Goal: Information Seeking & Learning: Check status

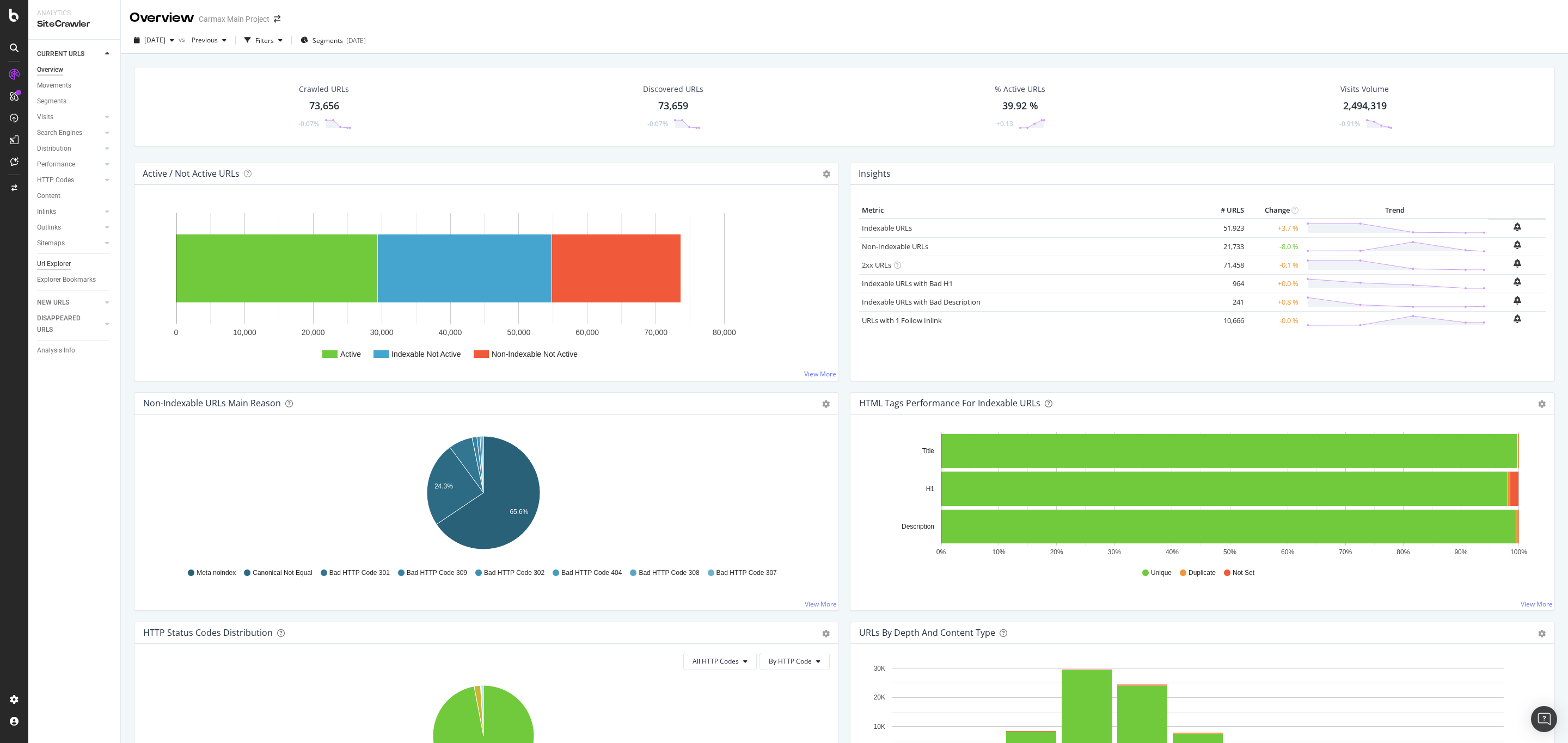
click at [68, 264] on div "Url Explorer" at bounding box center [54, 264] width 34 height 11
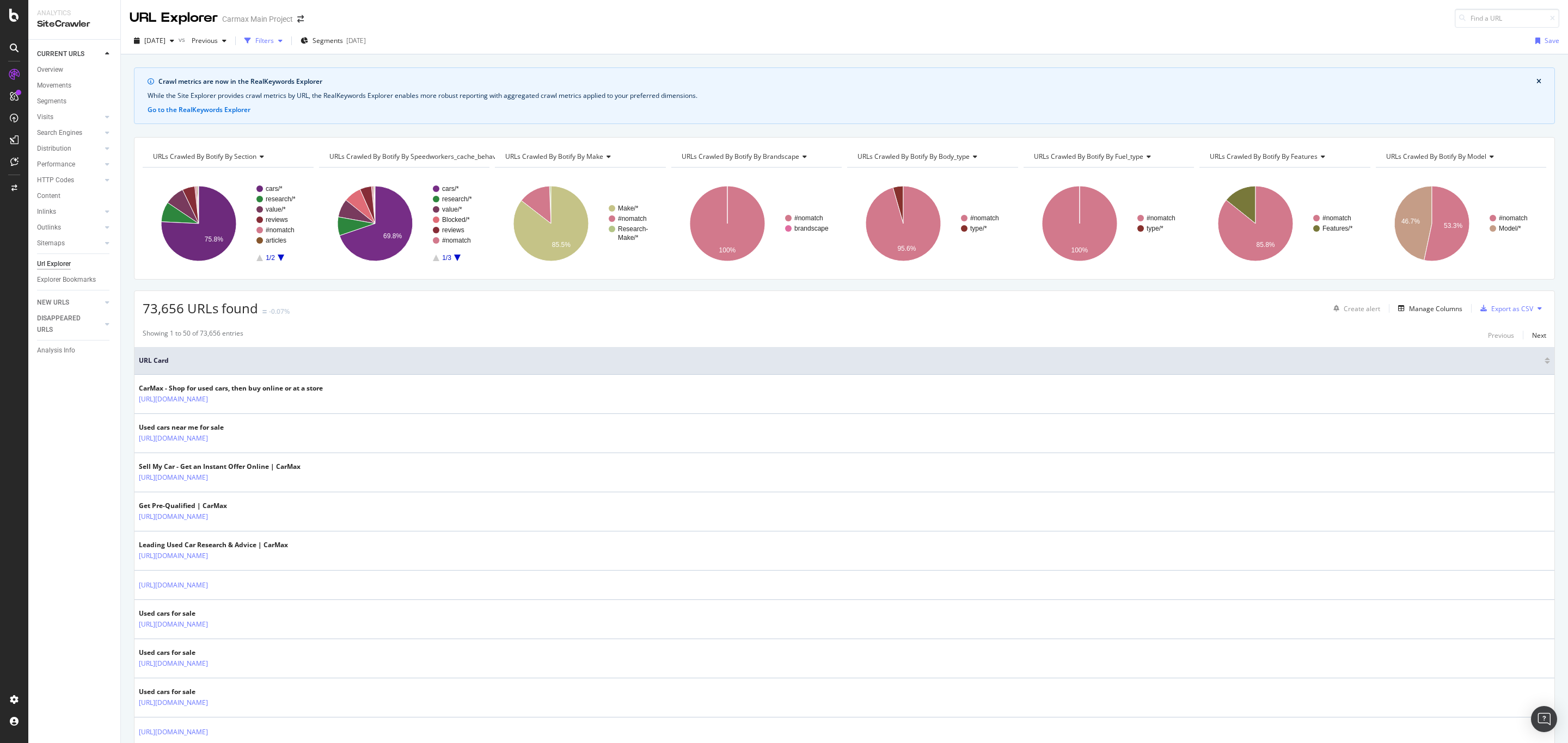
click at [274, 36] on div "Filters" at bounding box center [265, 40] width 18 height 9
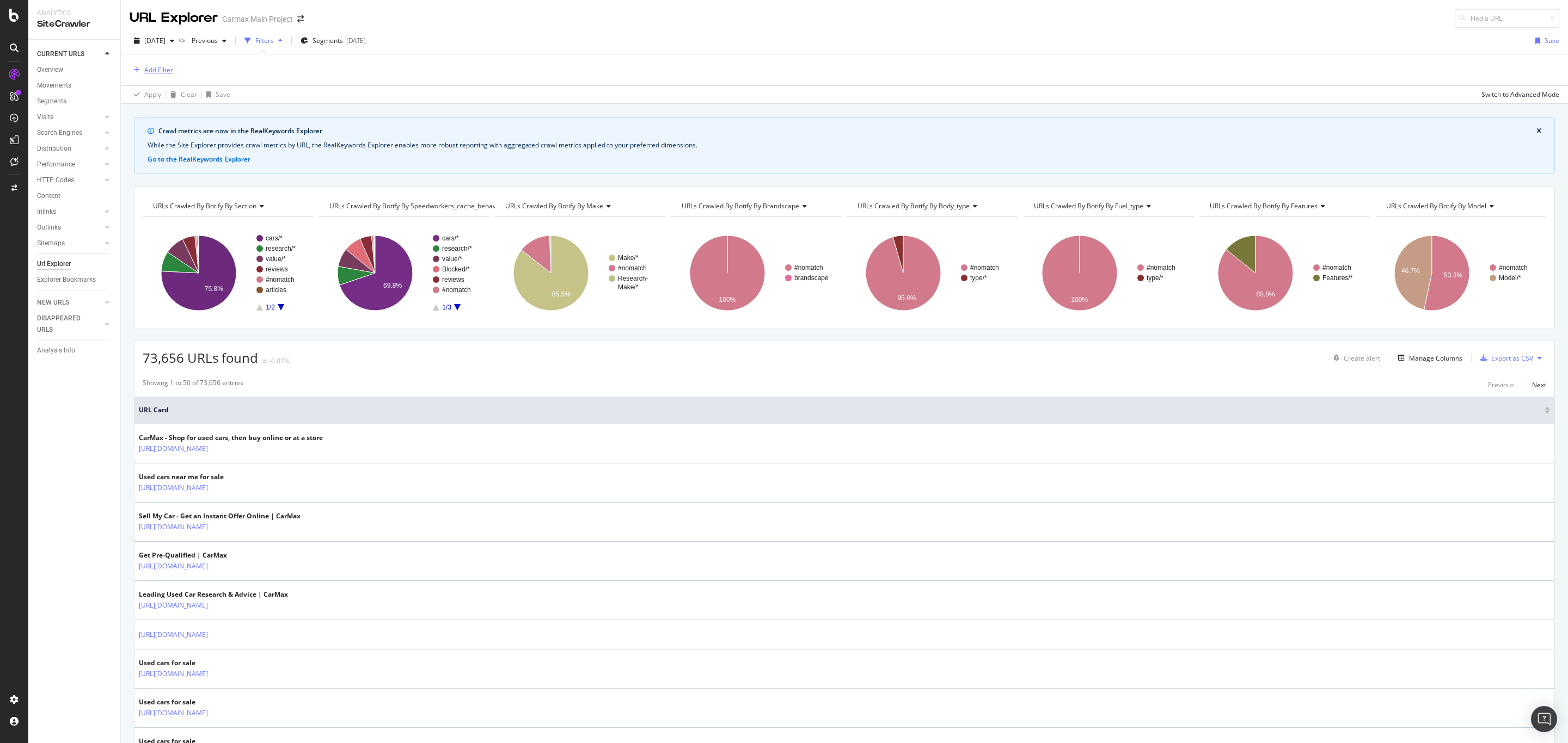
click at [159, 73] on div "Add Filter" at bounding box center [159, 70] width 29 height 9
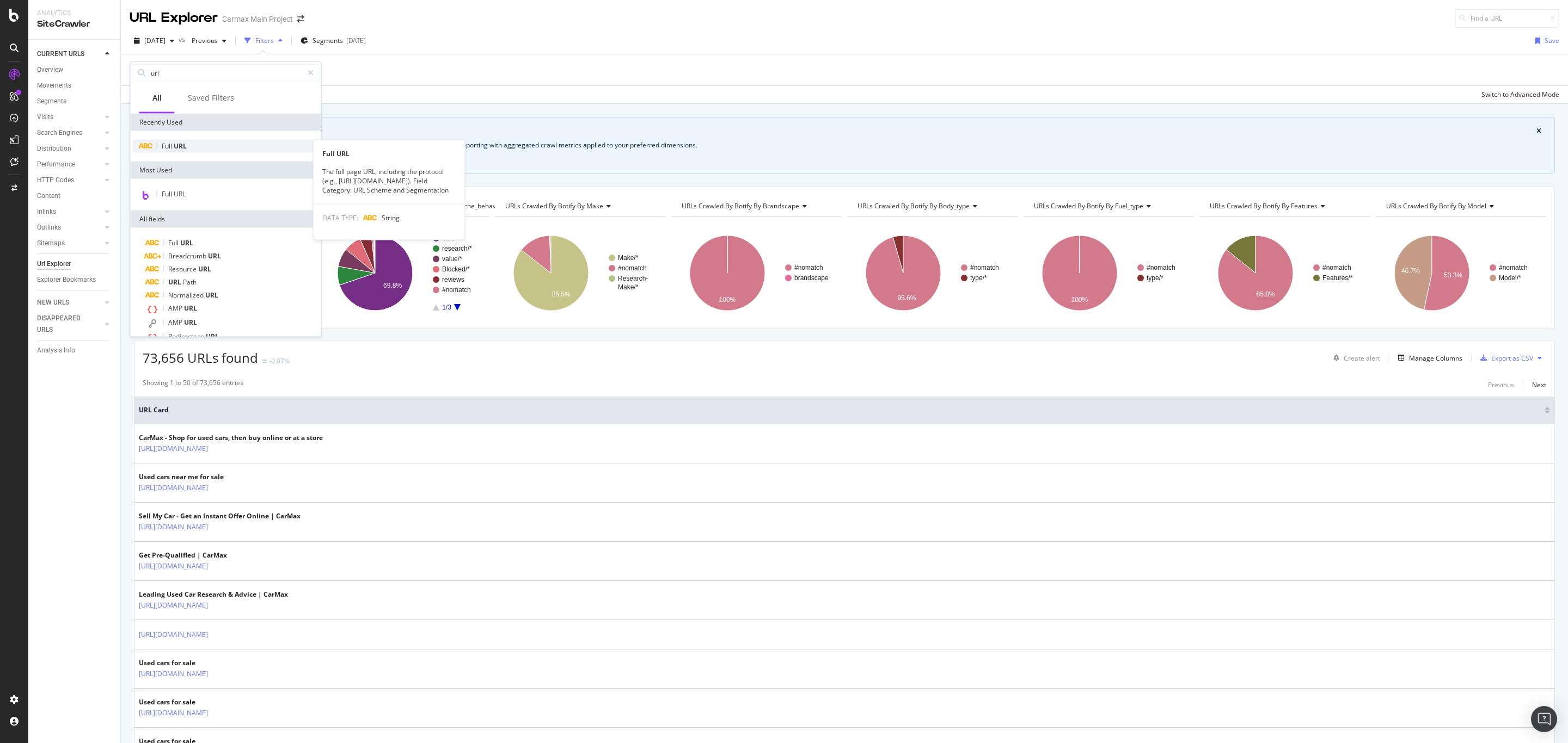
type input "url"
click at [185, 142] on span "URL" at bounding box center [180, 146] width 13 height 9
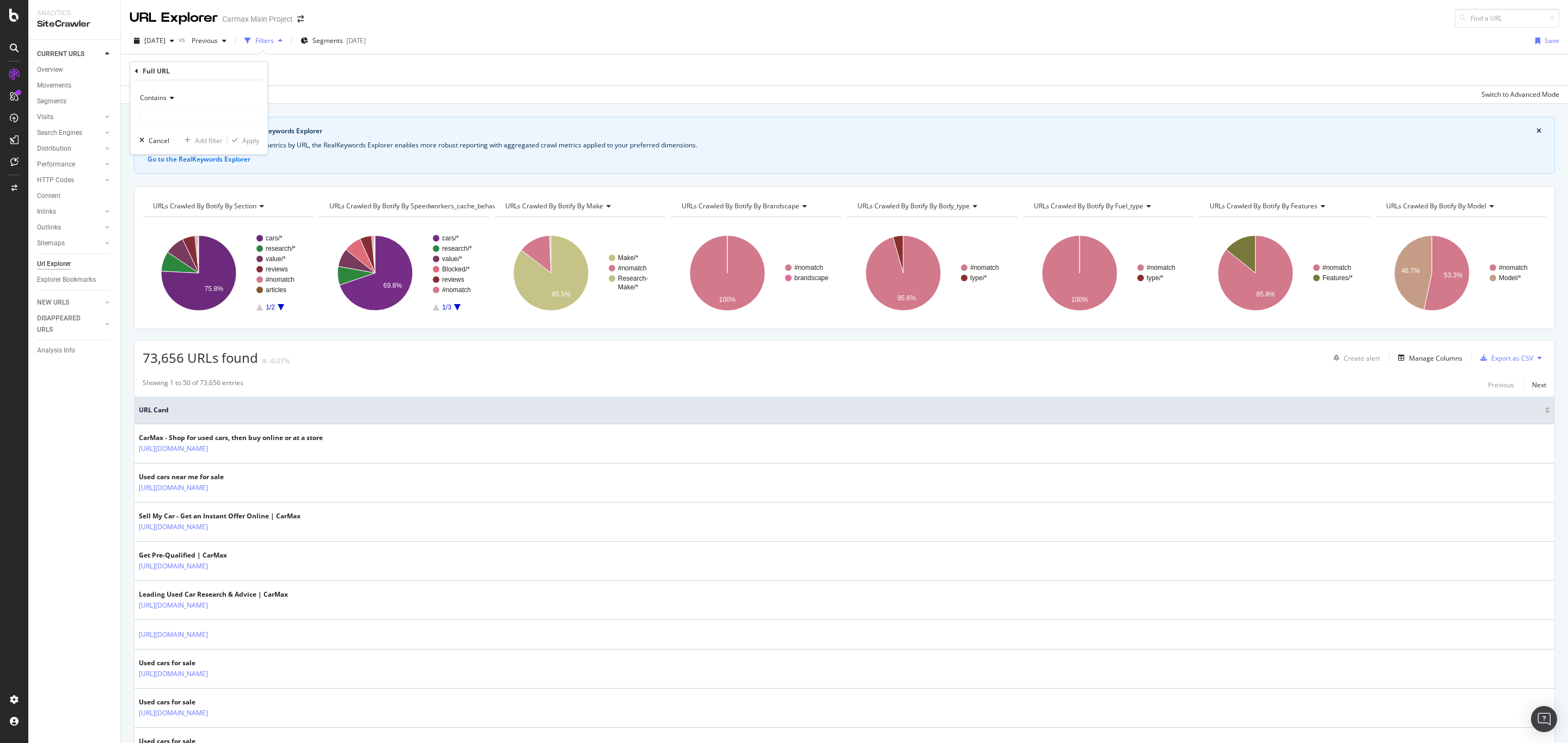
click at [166, 102] on div "Contains" at bounding box center [200, 98] width 120 height 18
click at [167, 176] on span "Ends with" at bounding box center [159, 176] width 29 height 9
click at [164, 116] on input "text" at bounding box center [199, 117] width 118 height 18
paste input "[URL][DOMAIN_NAME]"
type input "[URL][DOMAIN_NAME]"
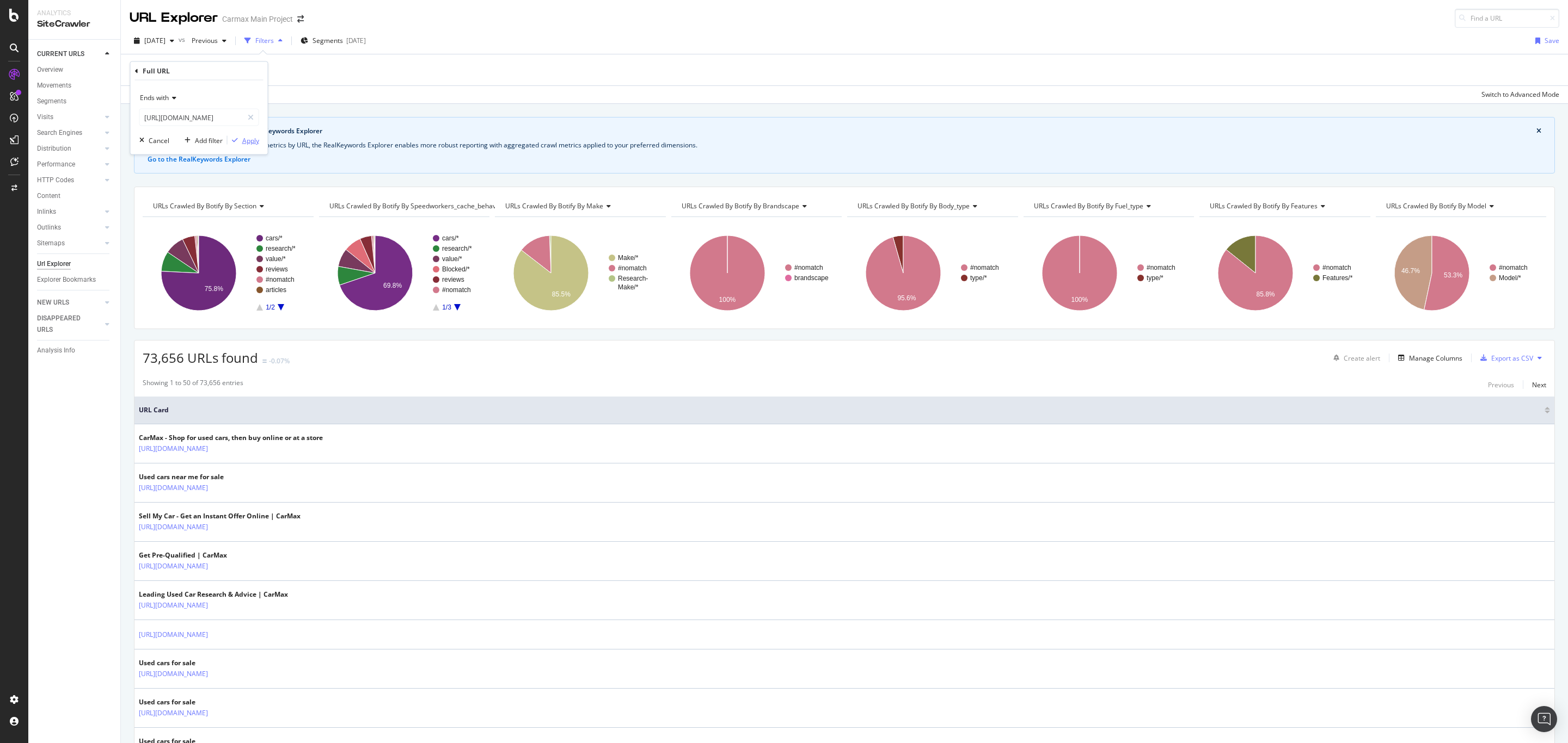
click at [243, 141] on div "Apply" at bounding box center [251, 140] width 17 height 9
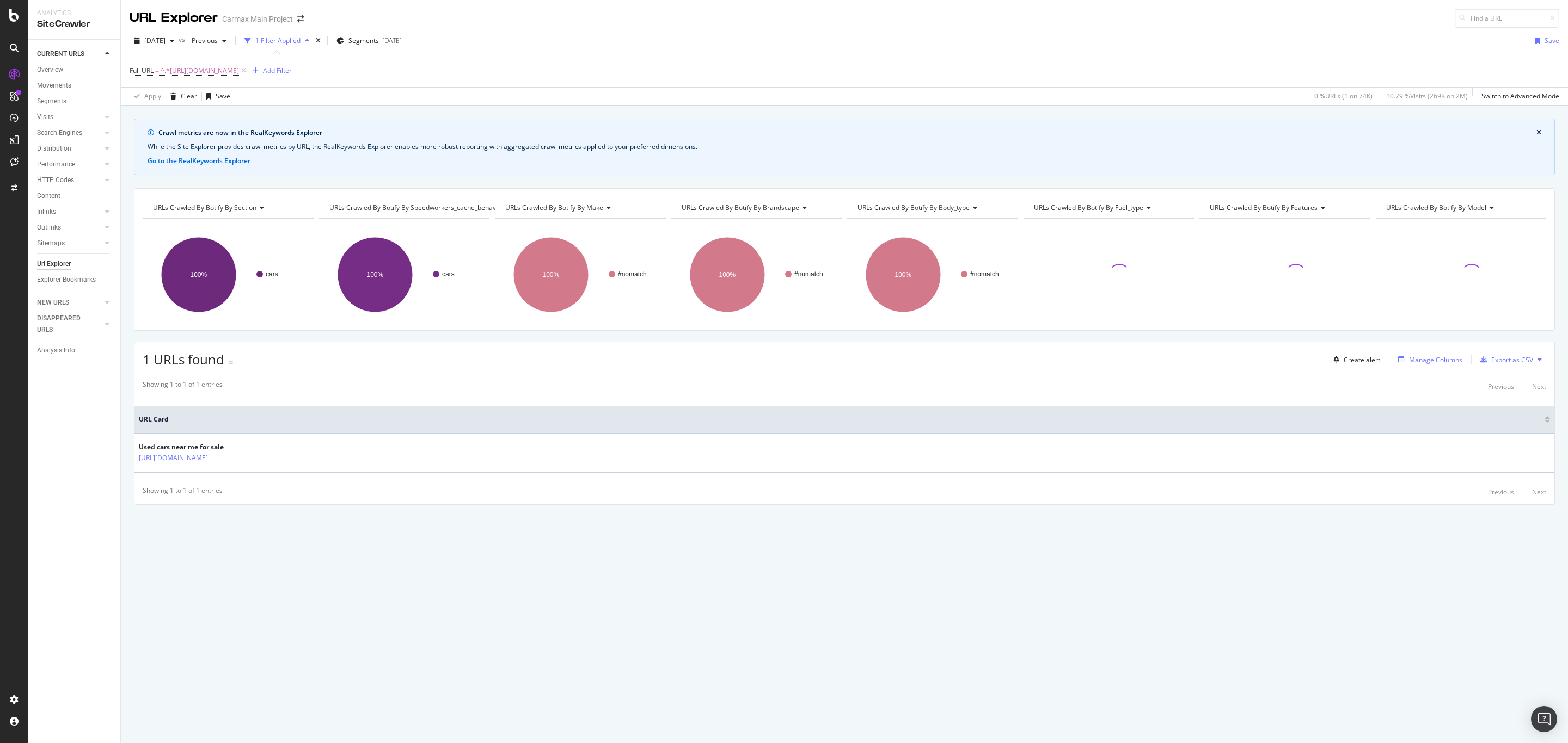
click at [1435, 363] on div "Manage Columns" at bounding box center [1436, 360] width 54 height 9
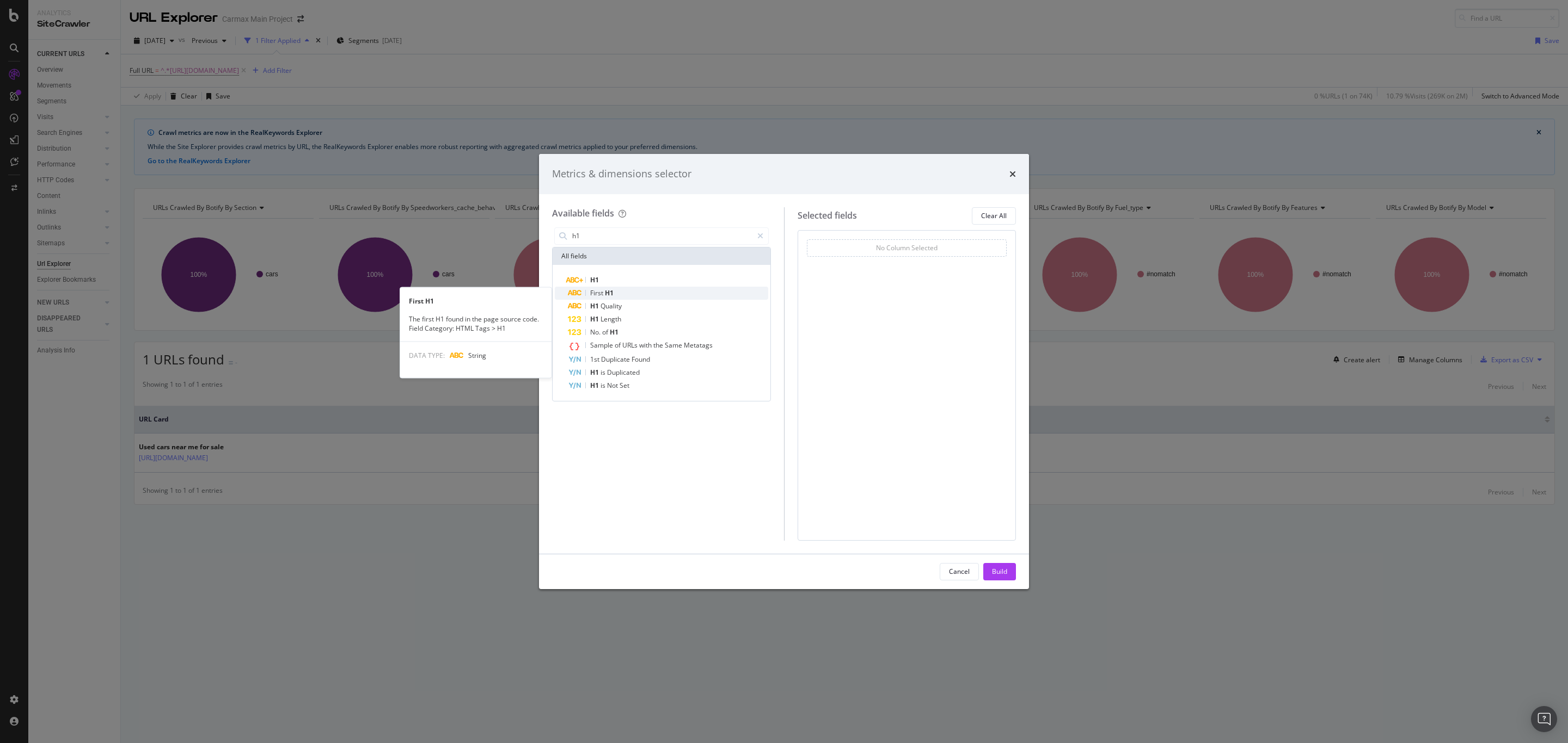
type input "h1"
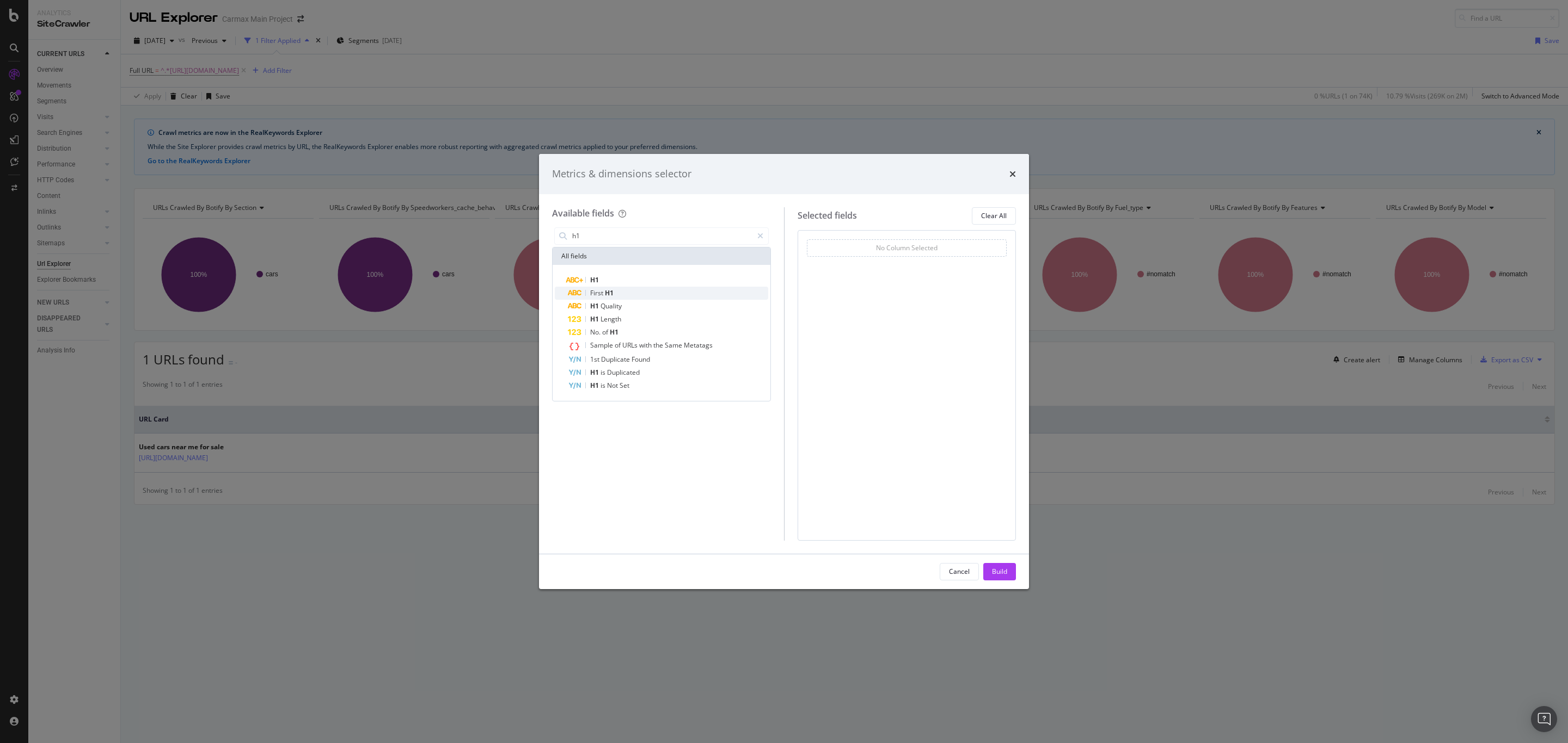
click at [598, 293] on span "First" at bounding box center [597, 293] width 15 height 9
click at [601, 293] on span "First" at bounding box center [597, 293] width 15 height 9
click at [1008, 577] on button "Build" at bounding box center [999, 572] width 32 height 18
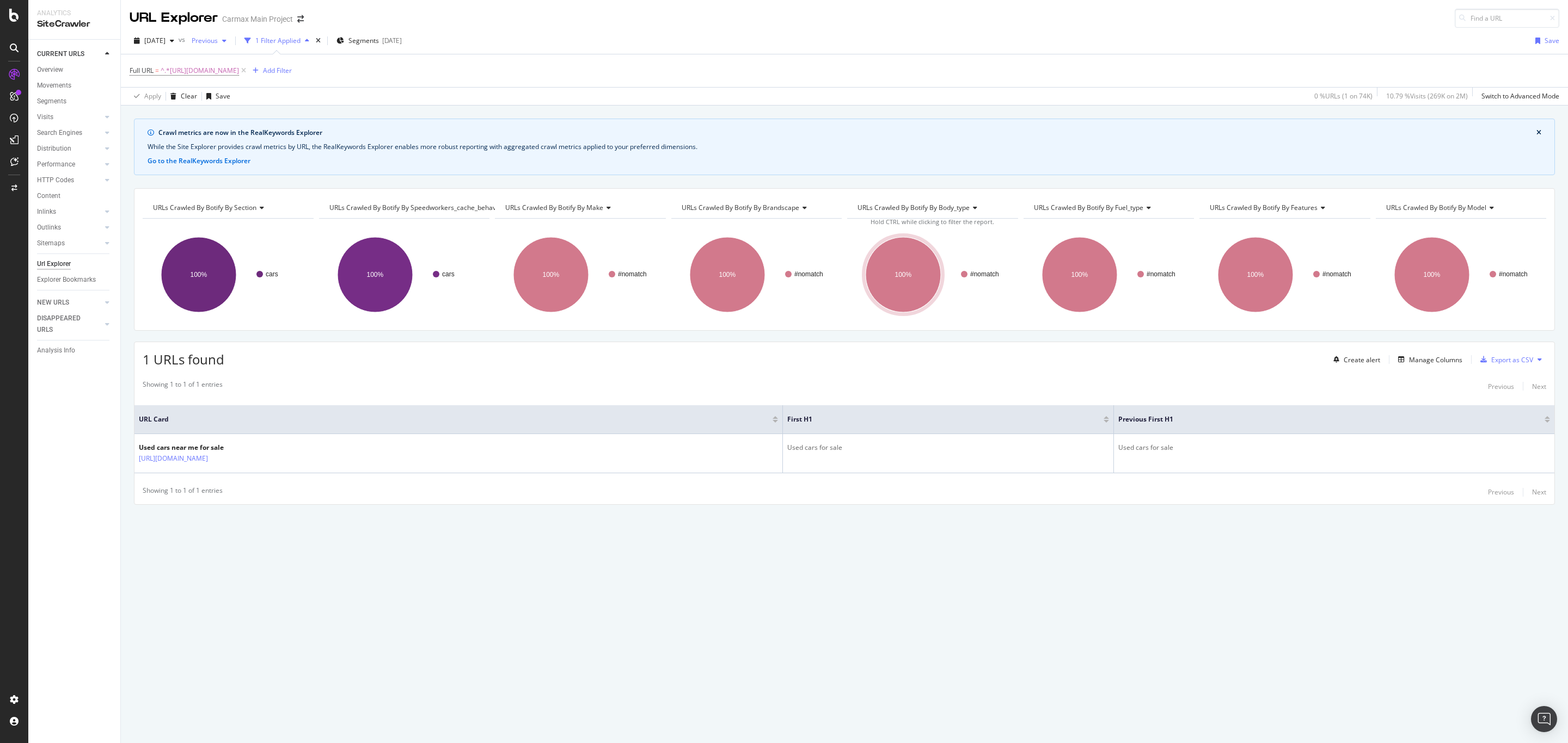
click at [218, 42] on span "Previous" at bounding box center [202, 40] width 30 height 9
click at [248, 144] on div "[DATE]" at bounding box center [237, 140] width 59 height 10
